Goal: Browse casually: Explore the website without a specific task or goal

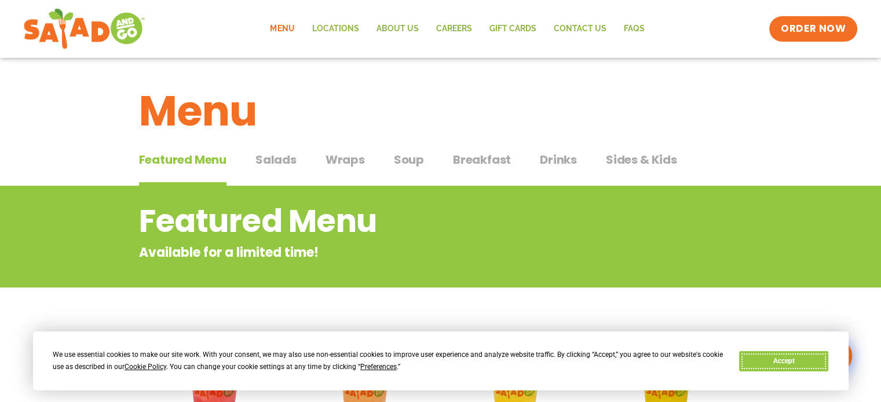
click at [802, 361] on button "Accept" at bounding box center [783, 361] width 89 height 20
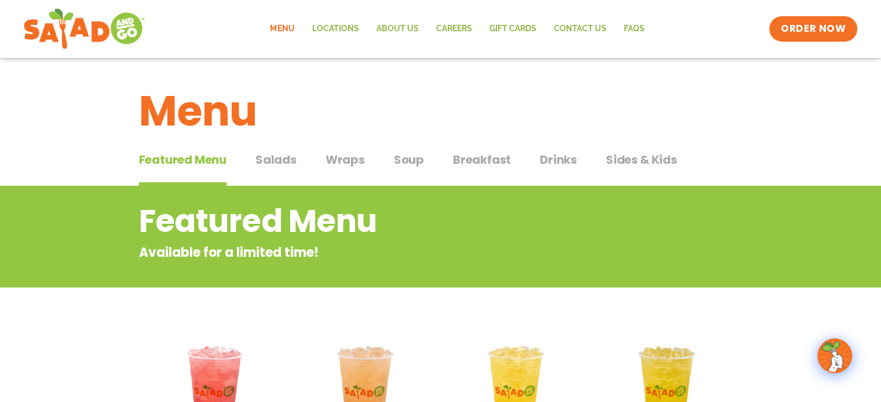
click at [285, 162] on span "Salads" at bounding box center [275, 159] width 41 height 17
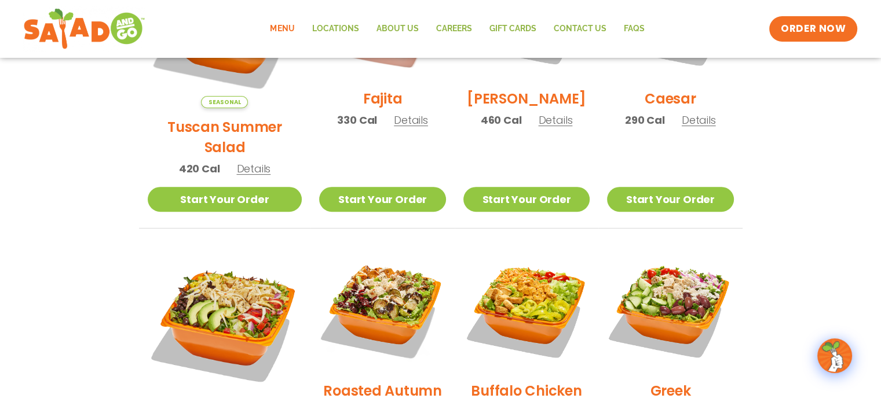
scroll to position [347, 0]
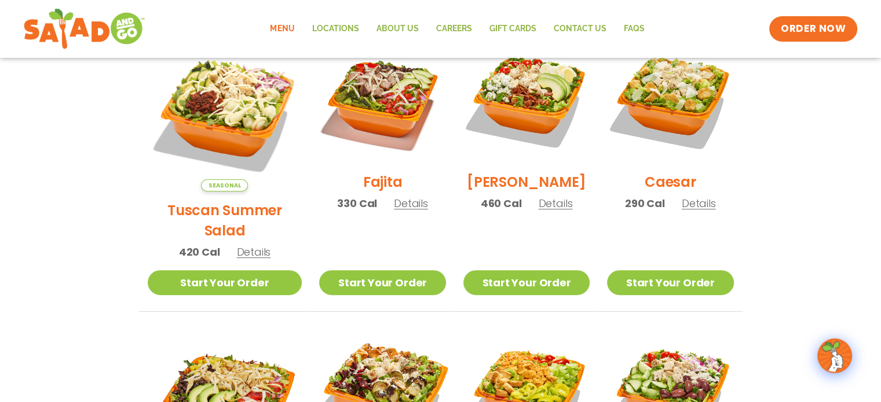
click at [356, 370] on img at bounding box center [382, 392] width 148 height 148
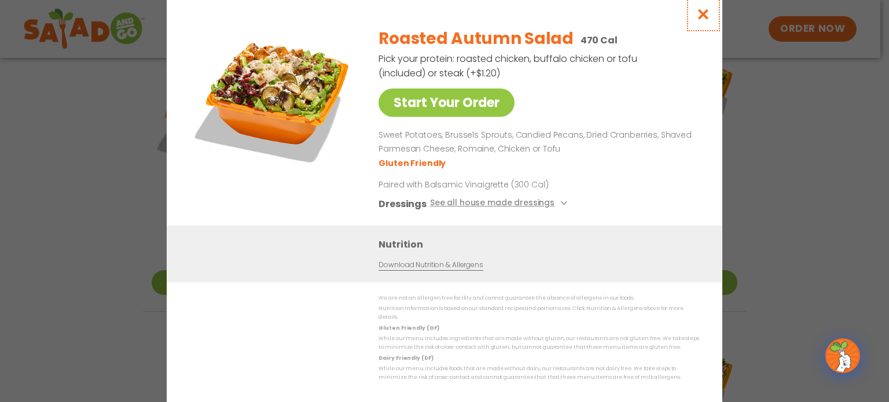
click at [704, 17] on icon "Close modal" at bounding box center [704, 14] width 14 height 12
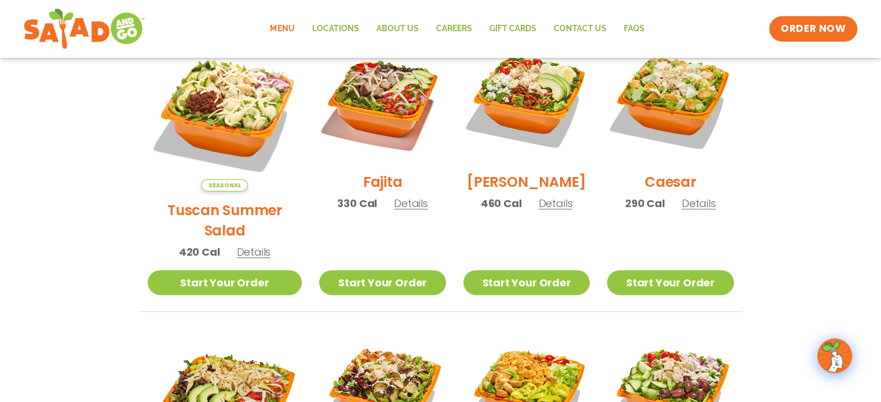
click at [210, 92] on img at bounding box center [225, 114] width 155 height 155
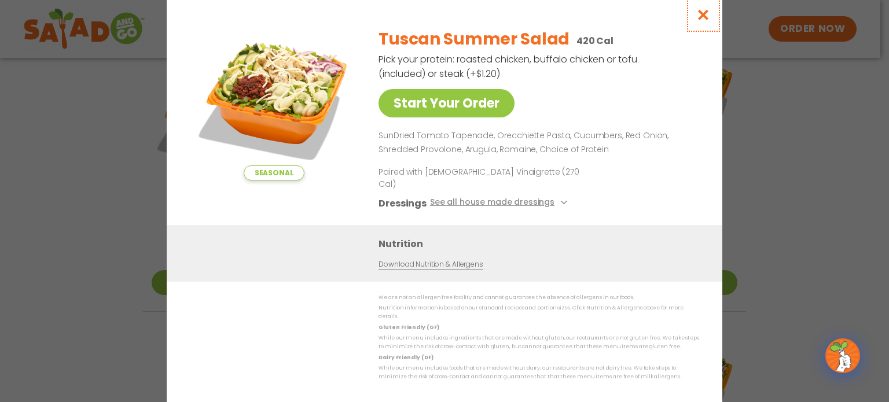
click at [706, 21] on icon "Close modal" at bounding box center [704, 15] width 14 height 12
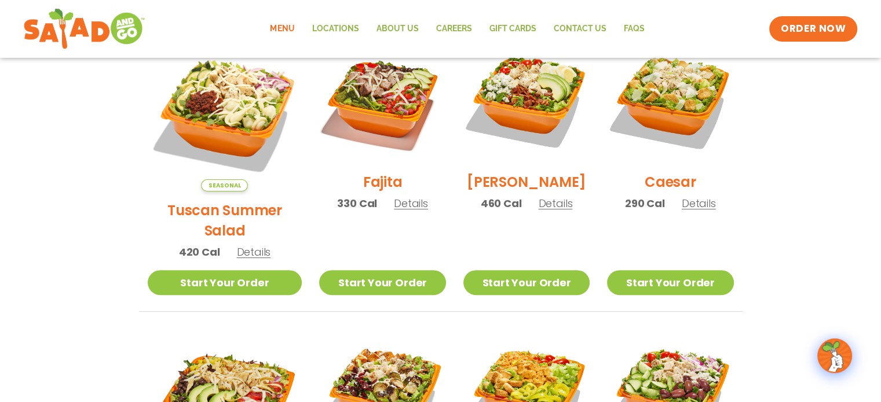
click at [368, 95] on img at bounding box center [382, 100] width 126 height 126
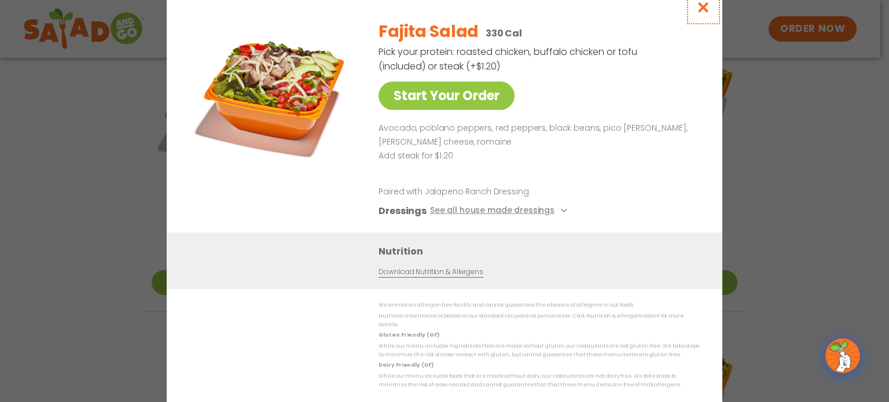
click at [704, 13] on icon "Close modal" at bounding box center [704, 7] width 14 height 12
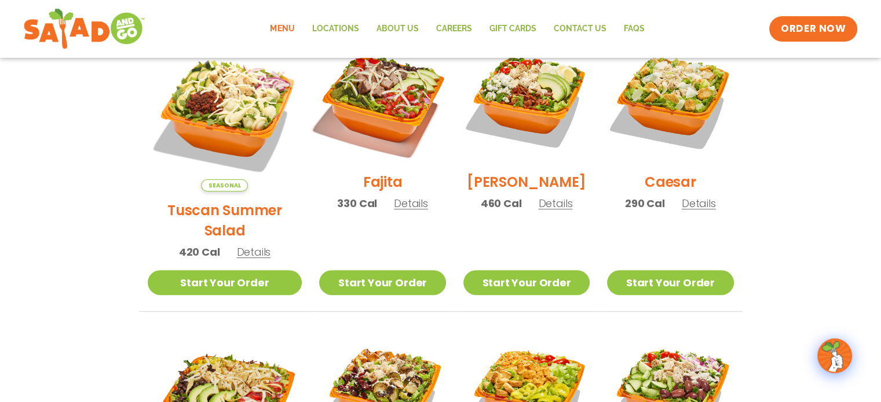
click at [382, 123] on img at bounding box center [382, 100] width 148 height 148
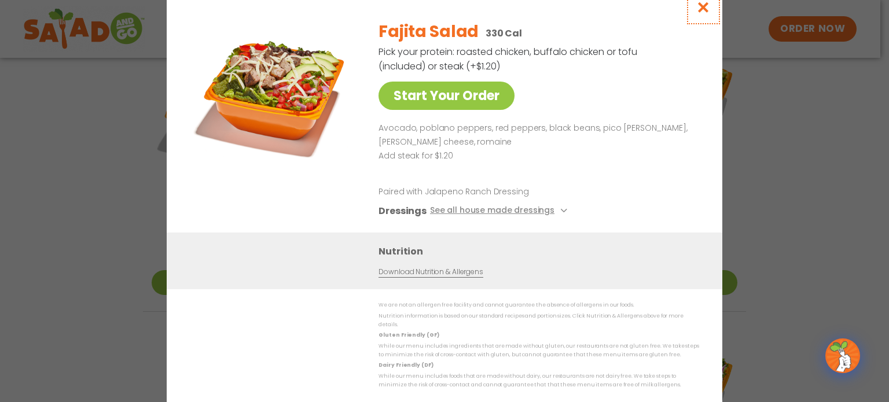
click at [706, 13] on icon "Close modal" at bounding box center [704, 7] width 14 height 12
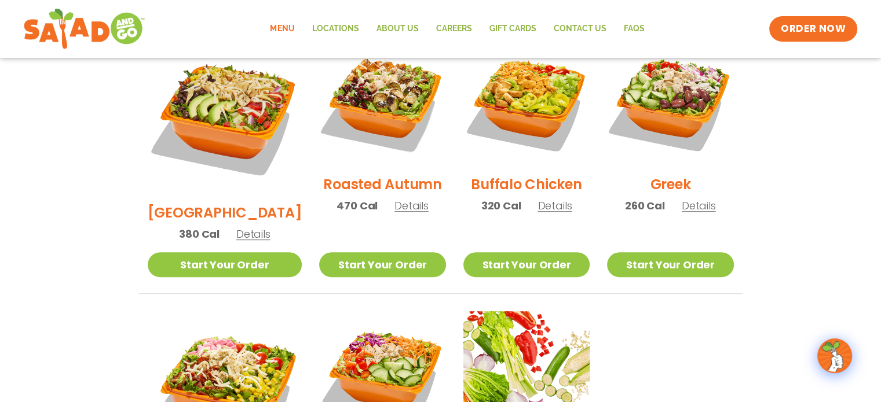
scroll to position [637, 0]
